Goal: Task Accomplishment & Management: Manage account settings

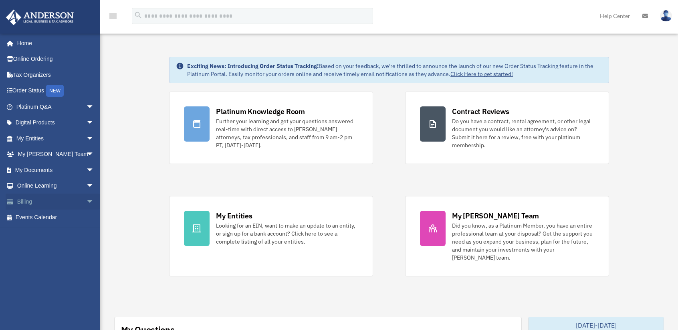
click at [86, 197] on span "arrow_drop_down" at bounding box center [94, 202] width 16 height 16
click at [52, 233] on link "Past Invoices" at bounding box center [58, 234] width 95 height 16
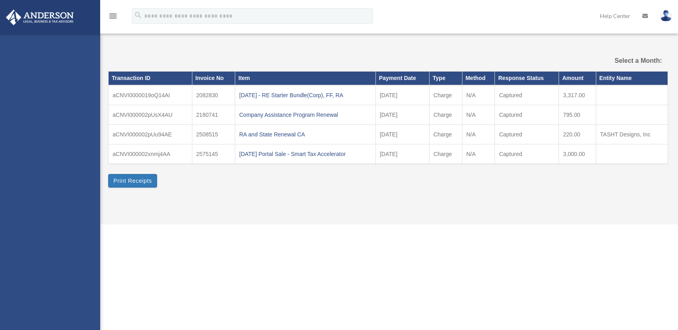
select select
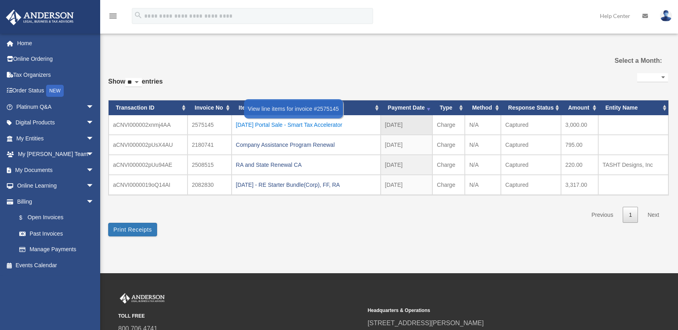
click at [297, 125] on div "2025.08.26 Portal Sale - Smart Tax Accelerator" at bounding box center [306, 124] width 140 height 11
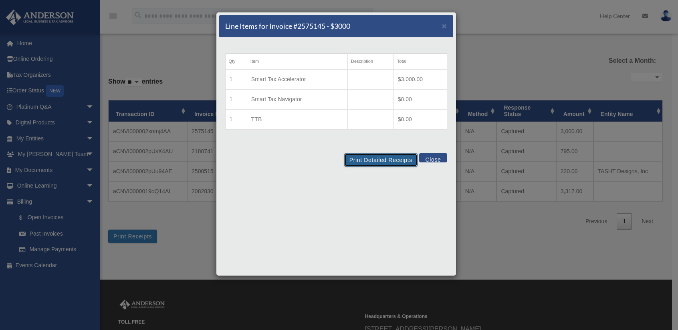
click at [376, 158] on button "Print Detailed Receipts" at bounding box center [380, 160] width 73 height 14
click at [438, 159] on button "Close" at bounding box center [433, 157] width 28 height 9
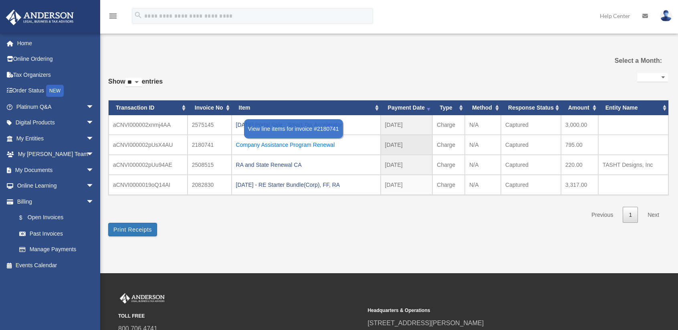
click at [332, 145] on div "Company Assistance Program Renewal" at bounding box center [306, 144] width 140 height 11
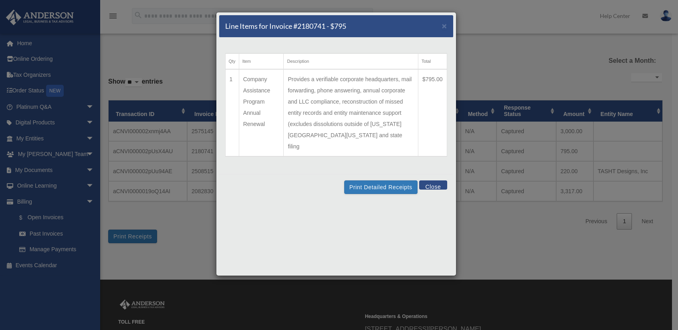
click at [552, 218] on div "Line Items for Invoice #2180741 - $795 × Qty Item Description Total 1 Company A…" at bounding box center [339, 165] width 678 height 330
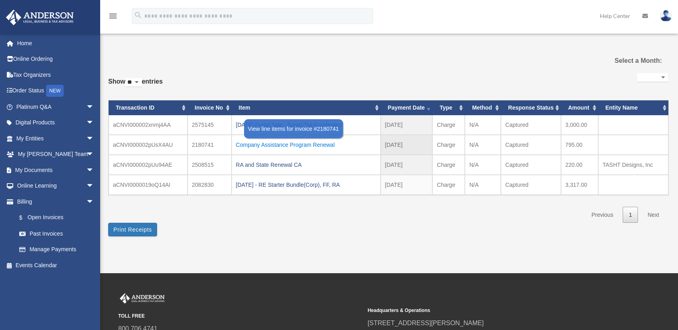
click at [303, 140] on div "Company Assistance Program Renewal" at bounding box center [306, 144] width 140 height 11
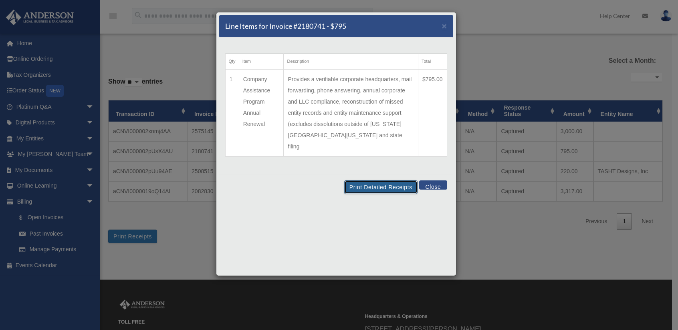
click at [366, 181] on button "Print Detailed Receipts" at bounding box center [380, 188] width 73 height 14
click at [439, 181] on button "Close" at bounding box center [433, 185] width 28 height 9
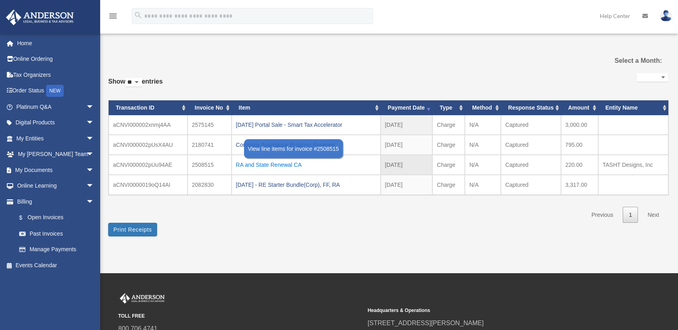
click at [284, 164] on div "RA and State Renewal CA" at bounding box center [306, 164] width 140 height 11
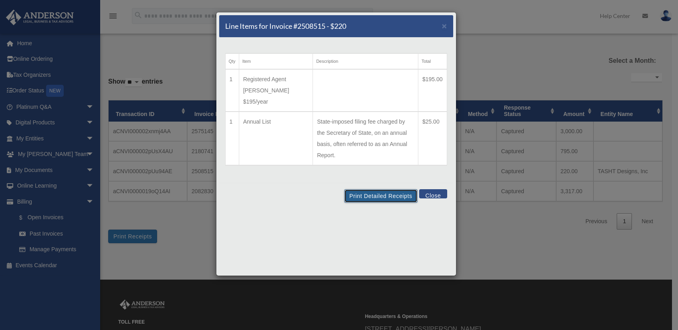
click at [367, 189] on button "Print Detailed Receipts" at bounding box center [380, 196] width 73 height 14
click at [438, 189] on button "Close" at bounding box center [433, 193] width 28 height 9
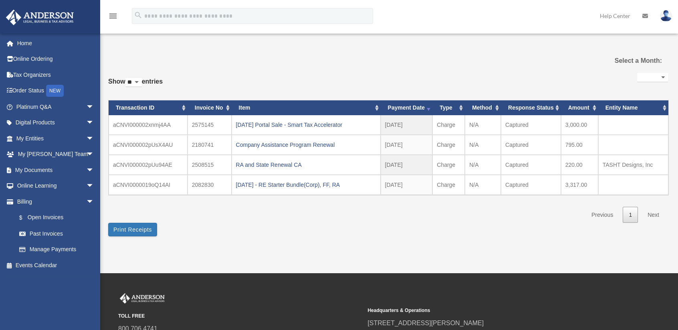
click at [22, 34] on div "Home Online Ordering Tax Organizers Order Status NEW Platinum Q&A arrow_drop_do…" at bounding box center [53, 154] width 106 height 242
click at [22, 37] on link "Home" at bounding box center [56, 43] width 101 height 16
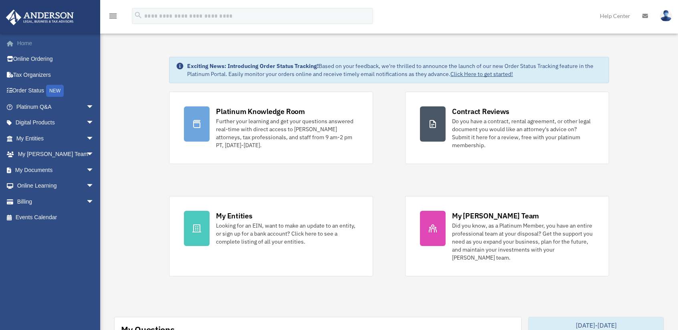
click at [42, 40] on link "Home" at bounding box center [56, 43] width 101 height 16
